Goal: Information Seeking & Learning: Find contact information

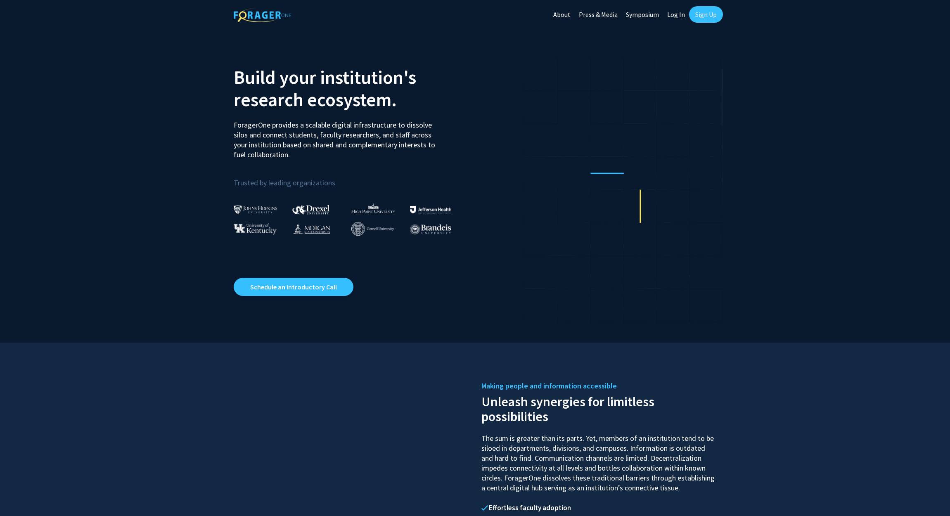
click at [671, 15] on link "Log In" at bounding box center [676, 14] width 26 height 29
select select
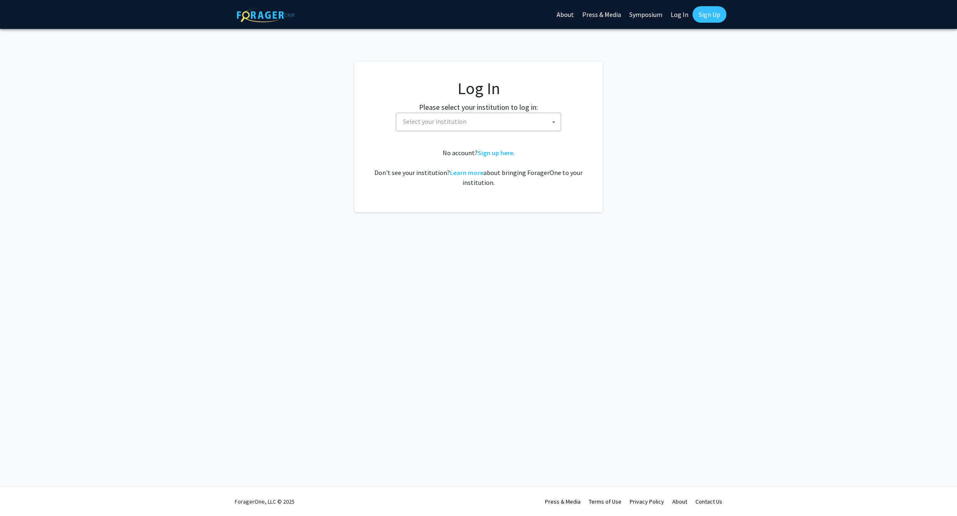
click at [442, 126] on span "Select your institution" at bounding box center [479, 121] width 161 height 17
type input "kent"
select select "13"
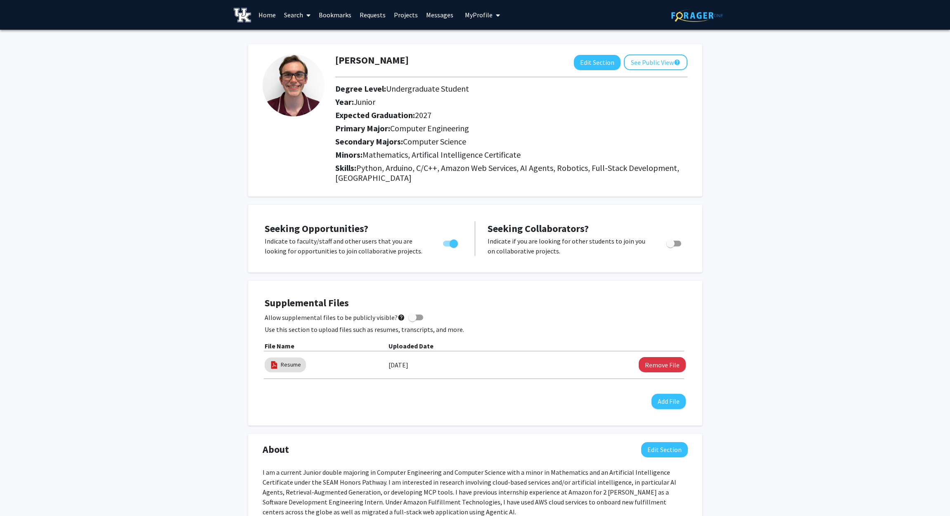
click at [299, 17] on link "Search" at bounding box center [297, 14] width 35 height 29
click at [329, 221] on div "Seeking Opportunities? Indicate to faculty/staff and other users that you are l…" at bounding box center [475, 238] width 438 height 51
click at [282, 370] on mat-chip "Resume" at bounding box center [285, 365] width 41 height 15
click at [299, 16] on link "Search" at bounding box center [297, 14] width 35 height 29
click at [300, 37] on span "Faculty/Staff" at bounding box center [310, 38] width 61 height 17
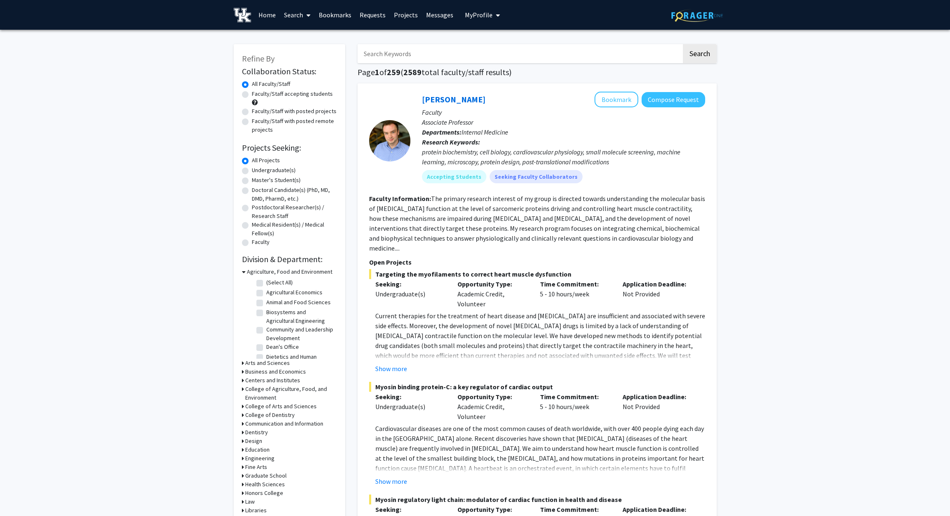
click at [397, 54] on input "Search Keywords" at bounding box center [520, 53] width 324 height 19
type input "mike johnson"
click at [699, 55] on button "Search" at bounding box center [700, 53] width 34 height 19
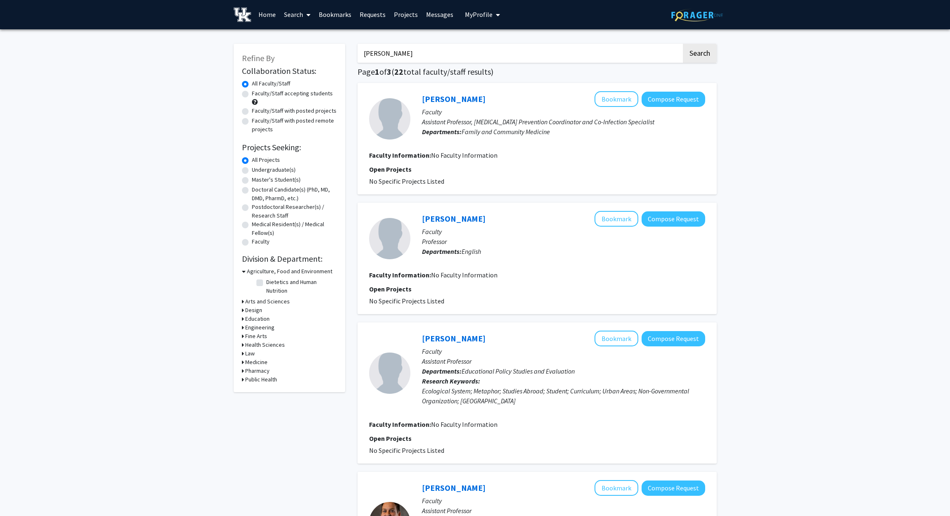
scroll to position [1, 0]
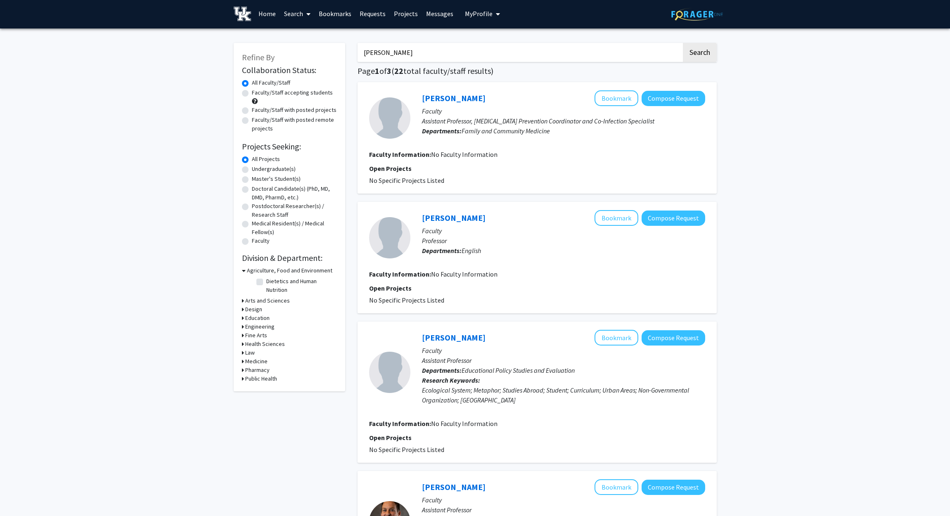
click at [251, 327] on h3 "Engineering" at bounding box center [259, 327] width 29 height 9
click at [266, 339] on label "Electrical and Computer Engineering" at bounding box center [300, 341] width 69 height 17
click at [266, 339] on input "Electrical and Computer Engineering" at bounding box center [268, 335] width 5 height 5
checkbox input "true"
